Goal: Entertainment & Leisure: Consume media (video, audio)

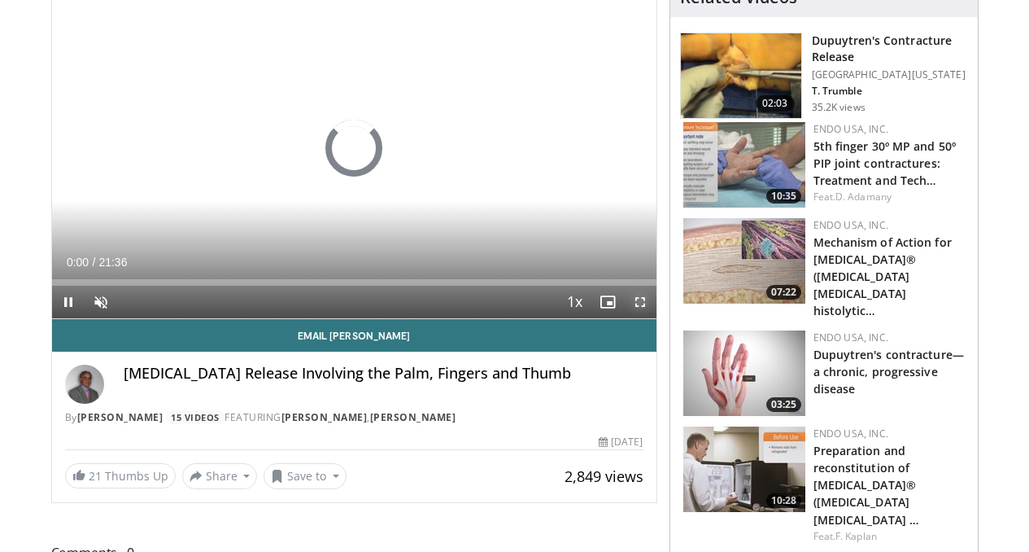
click at [656, 318] on span "Video Player" at bounding box center [640, 302] width 33 height 33
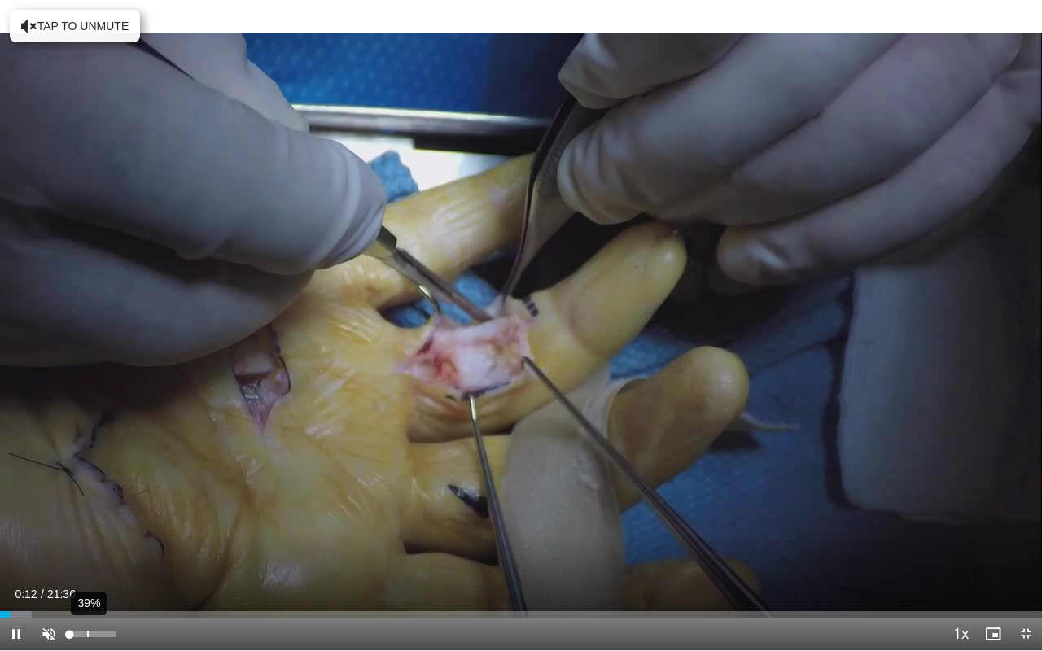
click at [87, 551] on div "39%" at bounding box center [92, 634] width 46 height 6
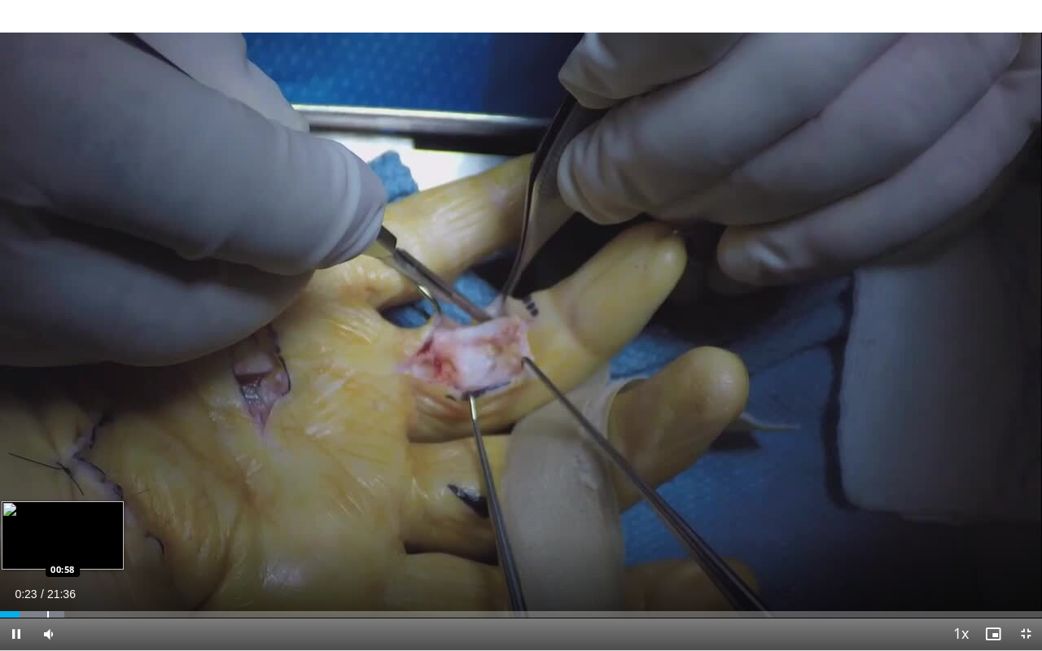
click at [47, 551] on div "Progress Bar" at bounding box center [48, 614] width 2 height 7
click at [59, 551] on div "Progress Bar" at bounding box center [60, 614] width 2 height 7
click at [37, 551] on div "Progress Bar" at bounding box center [38, 614] width 2 height 7
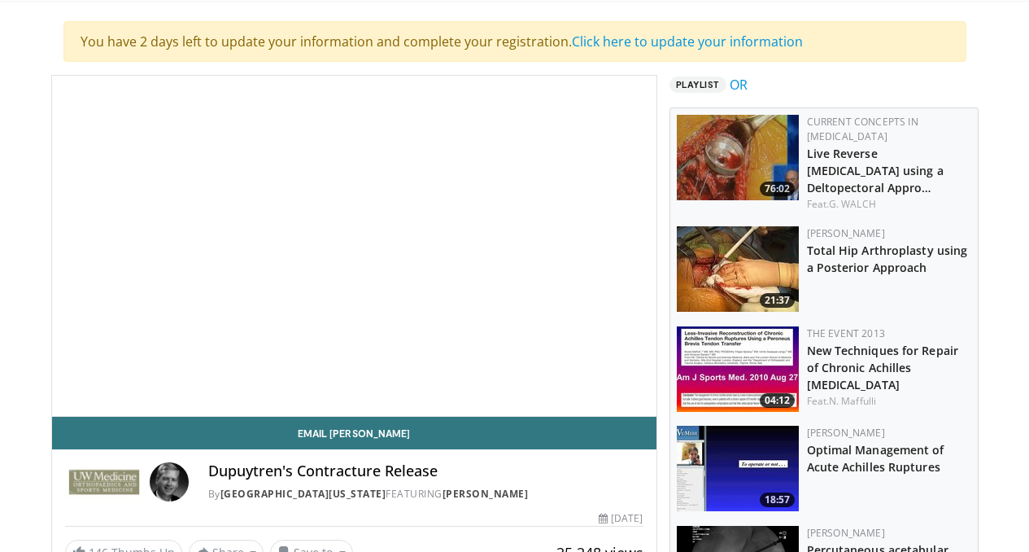
scroll to position [126, 0]
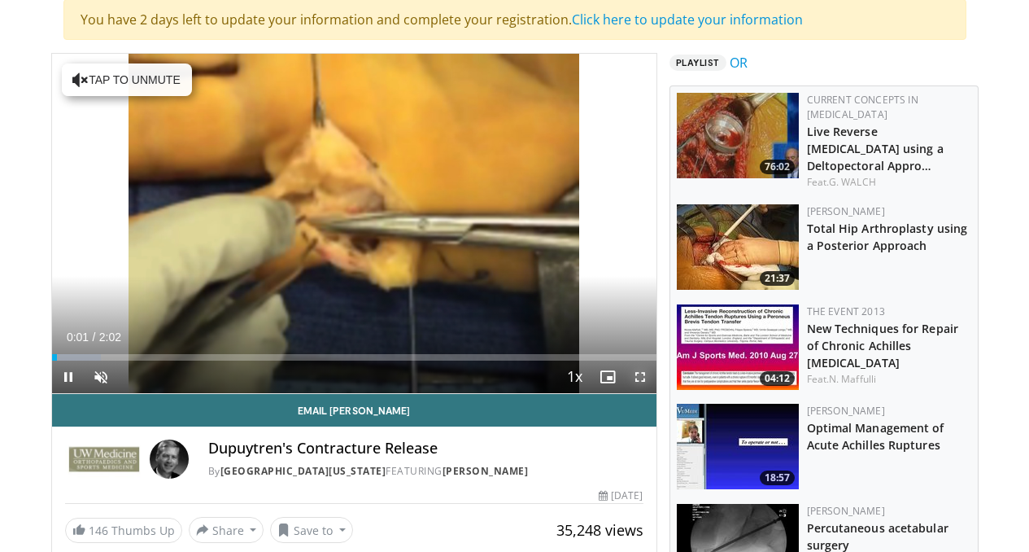
click at [650, 393] on span "Video Player" at bounding box center [640, 376] width 33 height 33
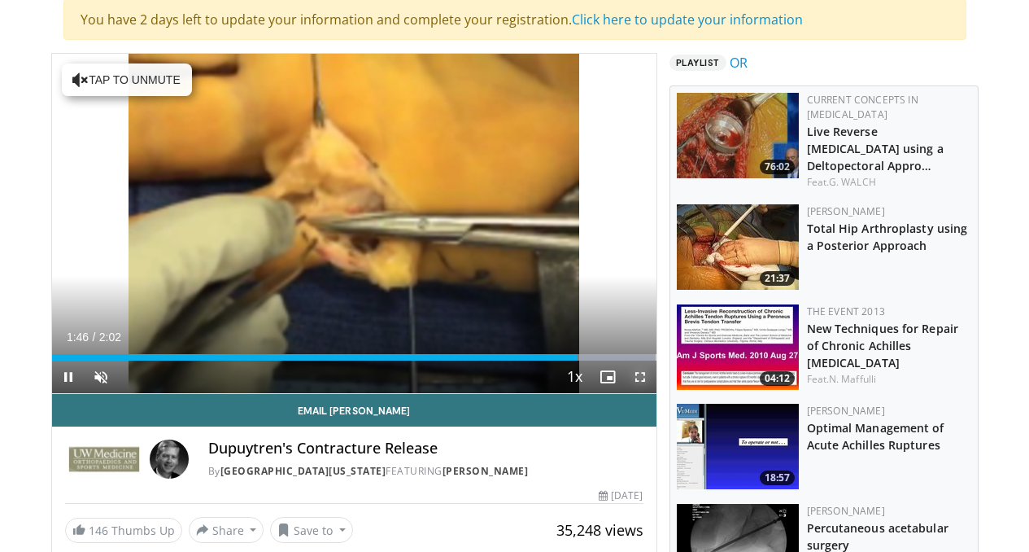
click at [654, 393] on span "Video Player" at bounding box center [640, 376] width 33 height 33
